Goal: Navigation & Orientation: Find specific page/section

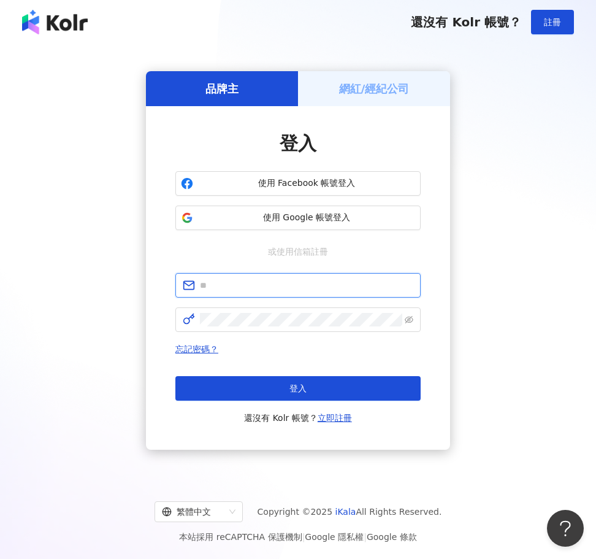
type input "**********"
click at [395, 94] on h5 "網紅/經紀公司" at bounding box center [374, 88] width 71 height 15
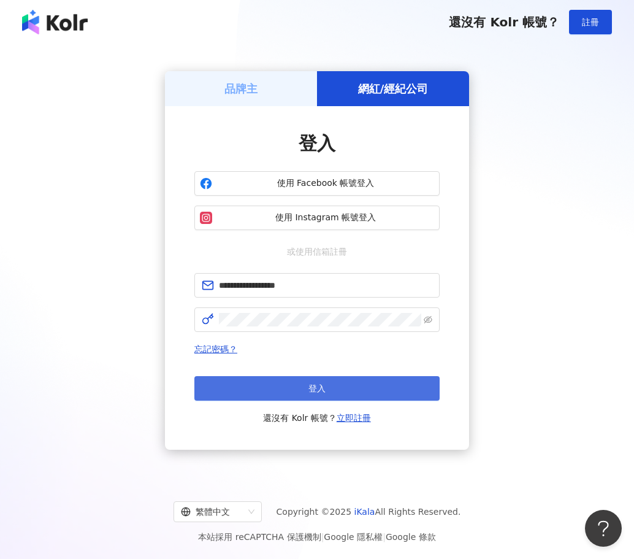
click at [421, 386] on button "登入" at bounding box center [316, 388] width 245 height 25
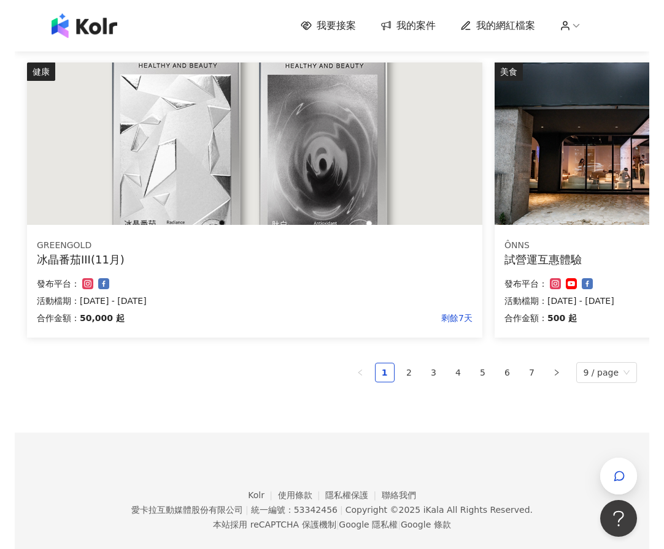
scroll to position [736, 0]
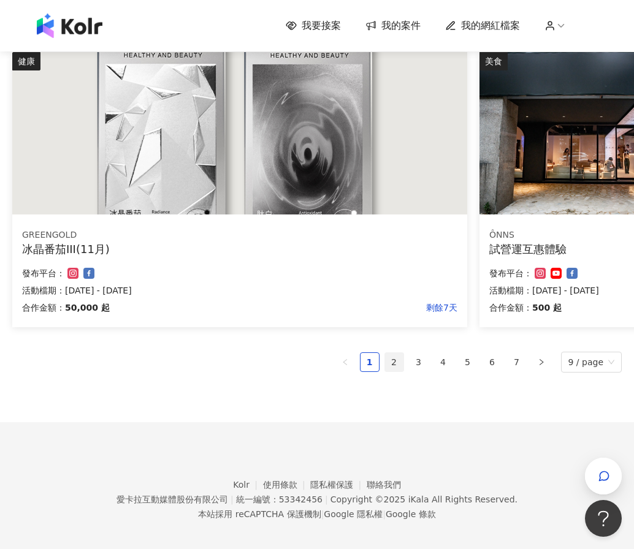
click at [400, 362] on link "2" at bounding box center [394, 362] width 18 height 18
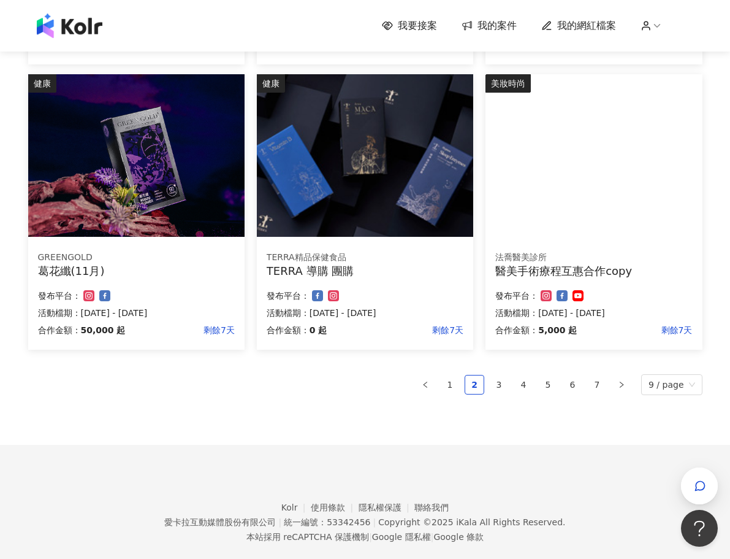
scroll to position [721, 0]
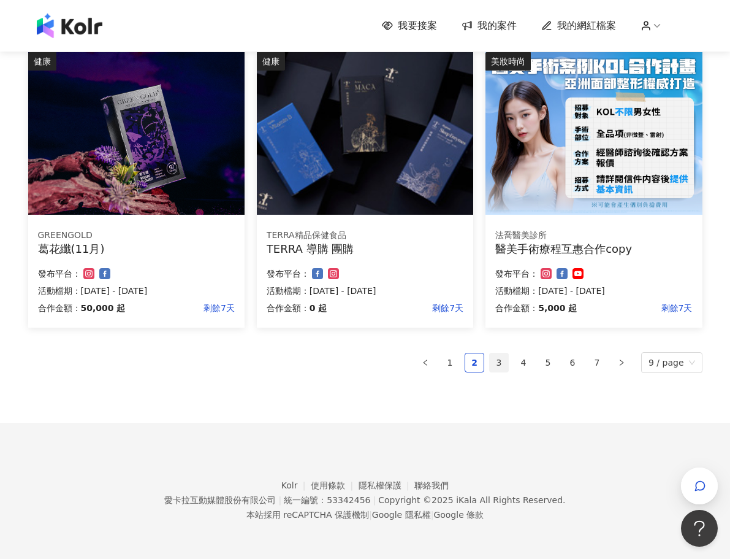
click at [502, 367] on link "3" at bounding box center [499, 362] width 18 height 18
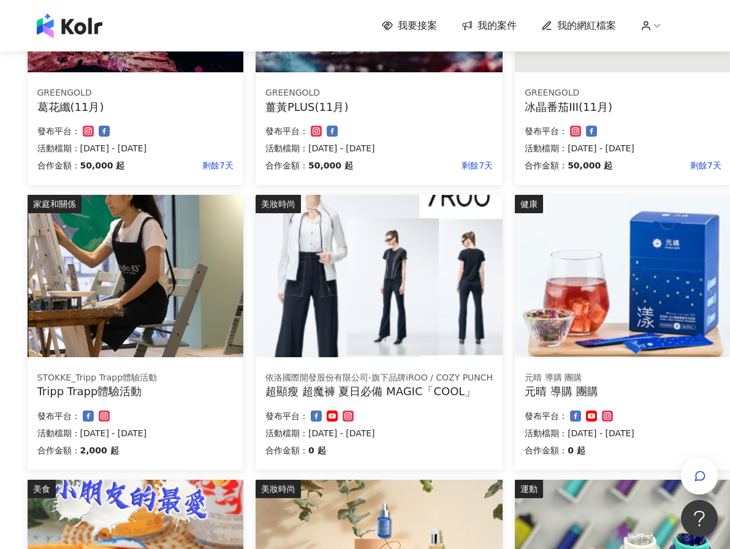
scroll to position [278, 1]
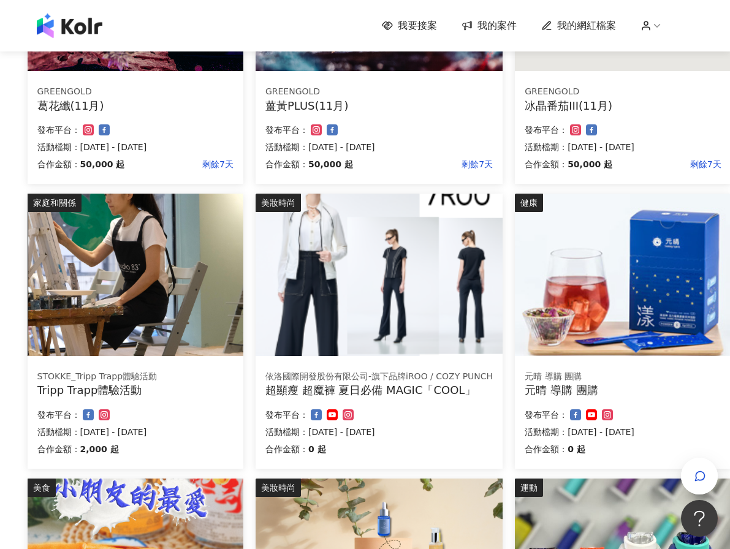
click at [122, 339] on img at bounding box center [136, 275] width 216 height 163
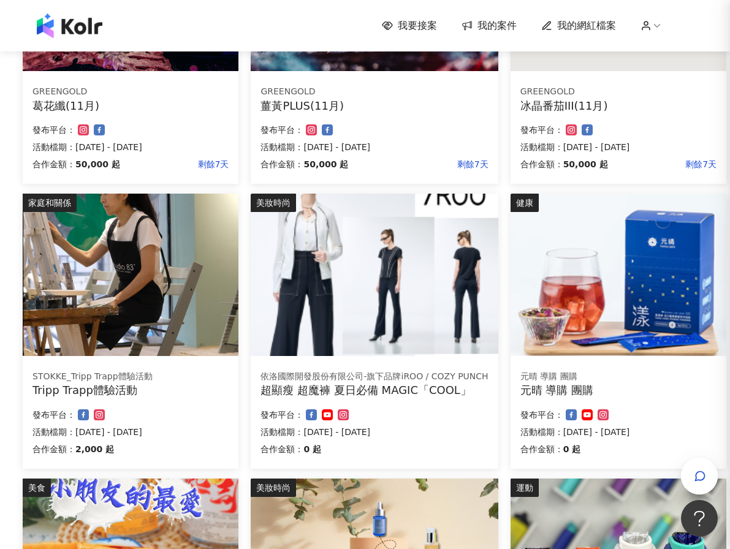
scroll to position [278, 0]
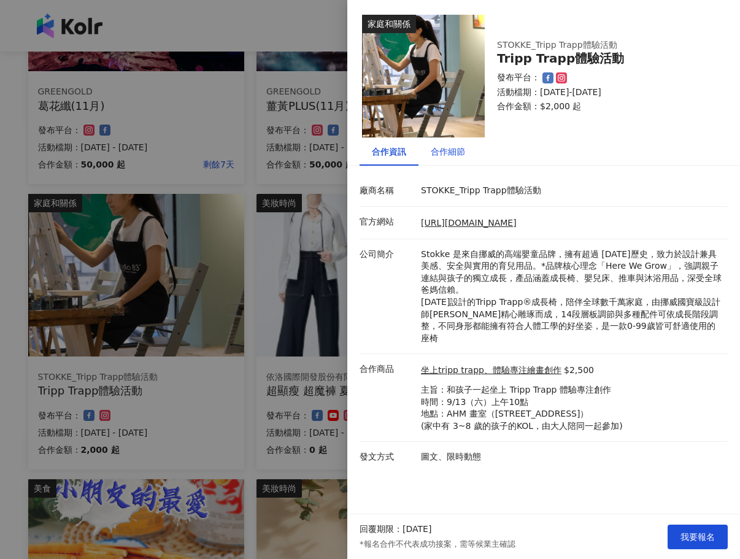
click at [440, 155] on div "合作細節" at bounding box center [447, 151] width 34 height 13
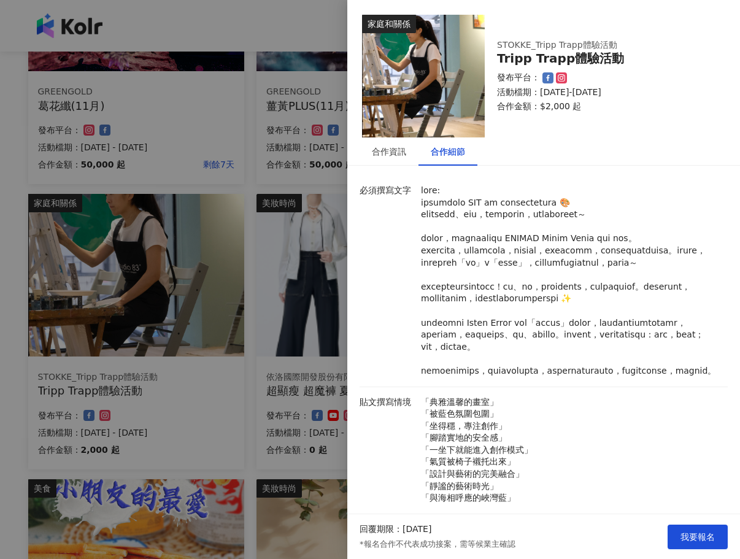
click at [293, 262] on div at bounding box center [370, 279] width 740 height 559
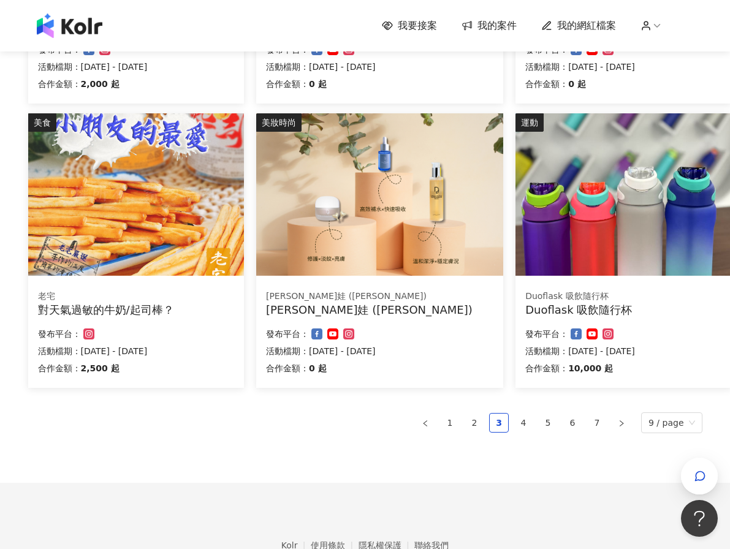
scroll to position [646, 0]
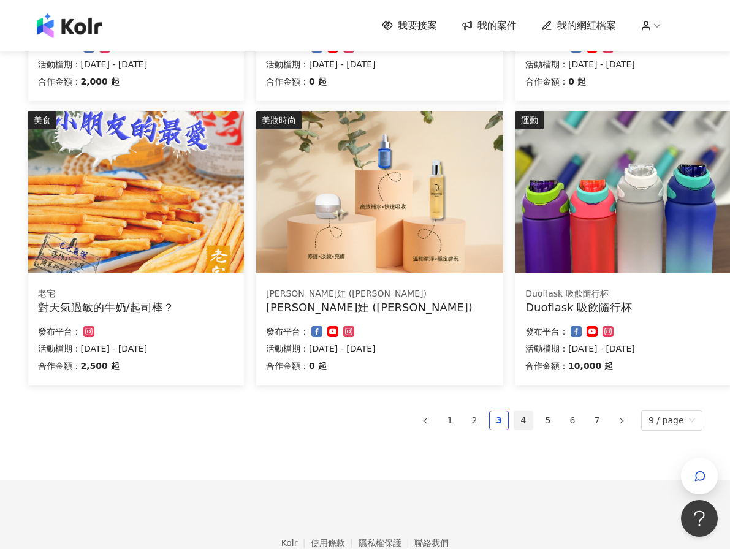
click at [529, 423] on link "4" at bounding box center [524, 420] width 18 height 18
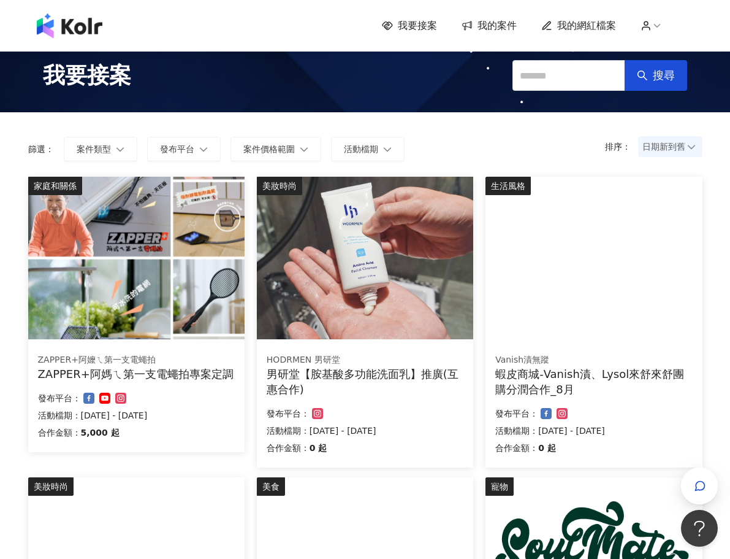
scroll to position [0, 0]
